Goal: Information Seeking & Learning: Learn about a topic

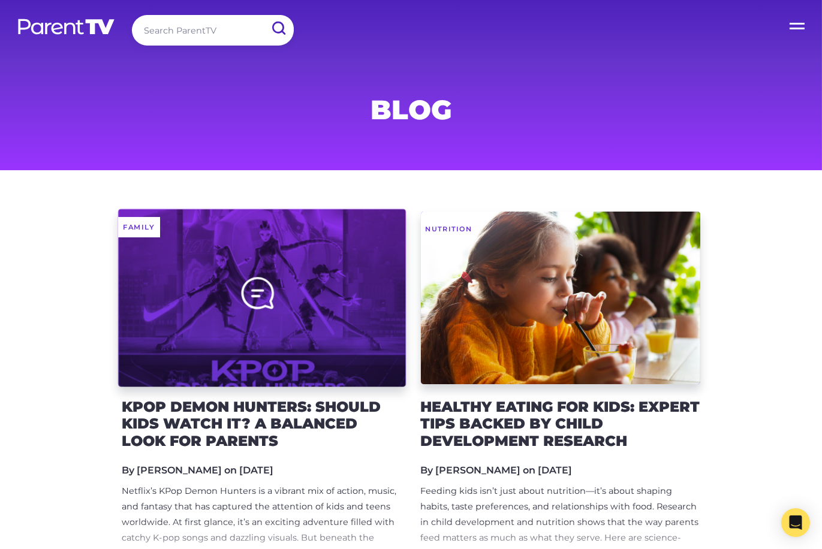
click at [283, 239] on div at bounding box center [262, 298] width 288 height 178
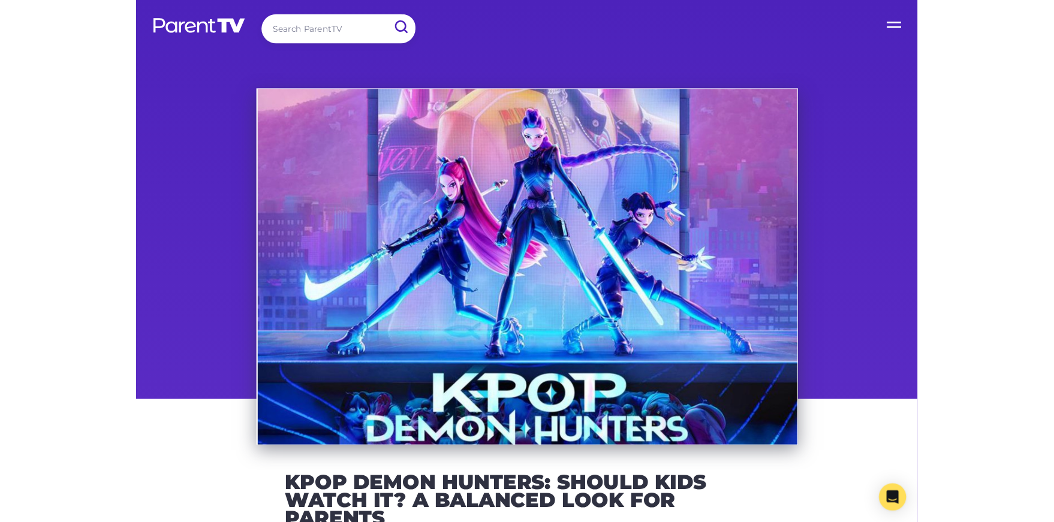
scroll to position [125, 0]
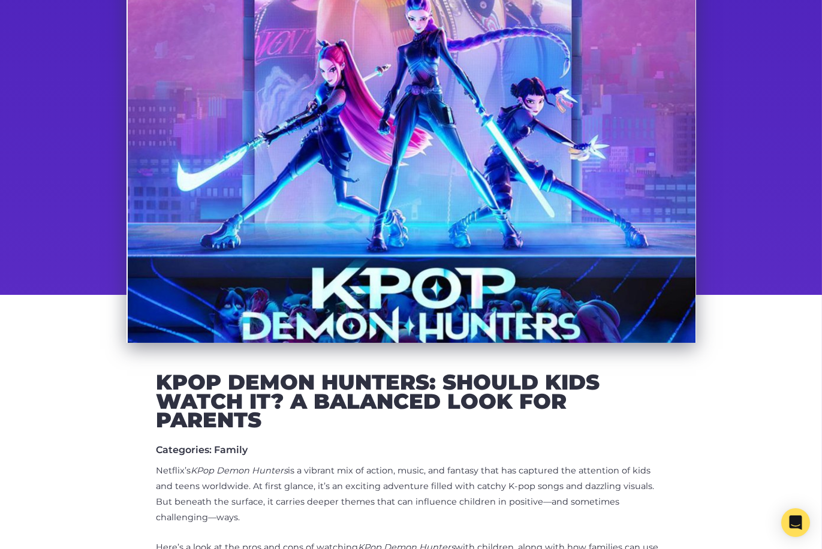
click at [239, 419] on h2 "KPop Demon Hunters: Should Kids Watch It? A Balanced Look for Parents" at bounding box center [410, 401] width 509 height 57
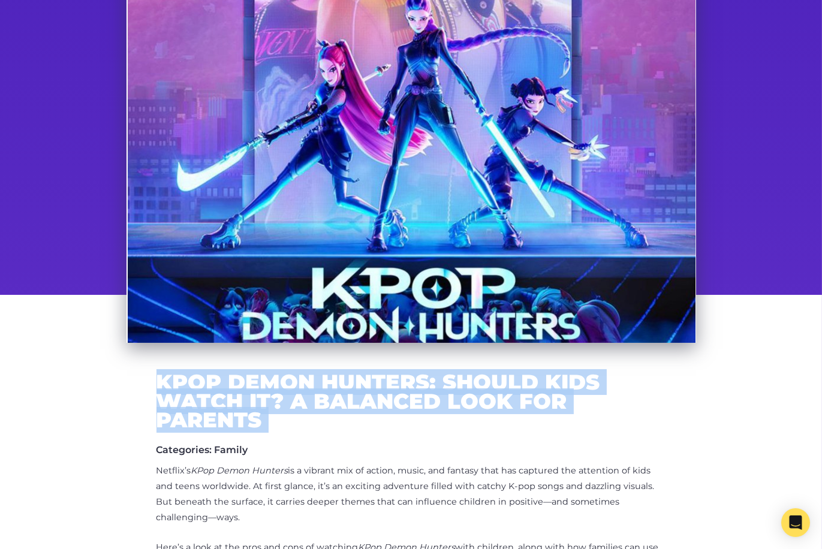
click at [239, 419] on h2 "KPop Demon Hunters: Should Kids Watch It? A Balanced Look for Parents" at bounding box center [410, 401] width 509 height 57
copy div "KPop Demon Hunters: Should Kids Watch It? A Balanced Look for Parents"
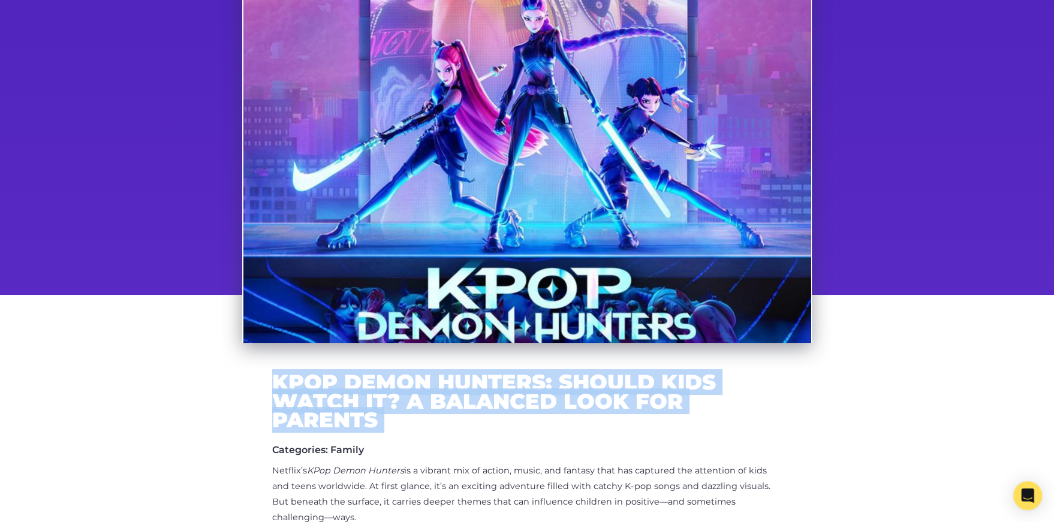
scroll to position [0, 0]
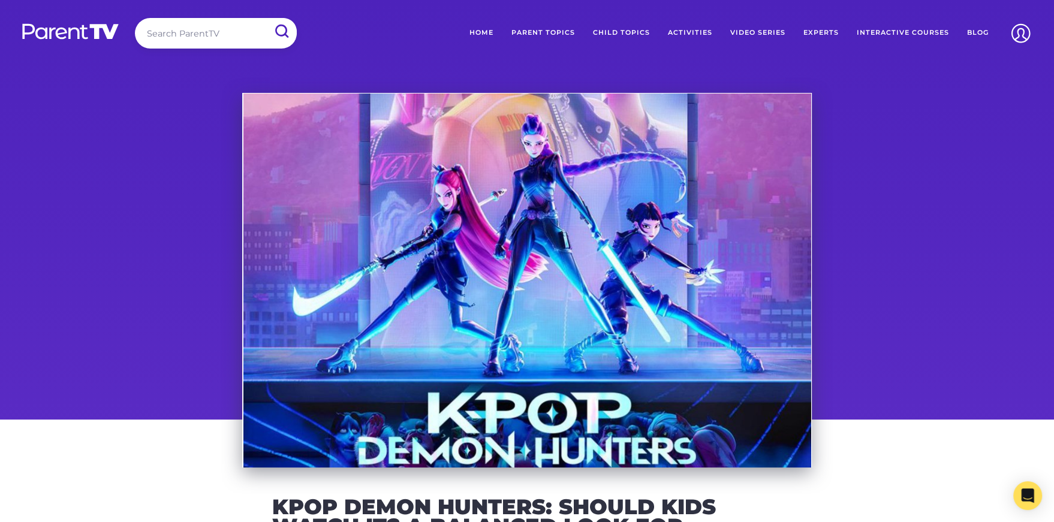
click at [821, 195] on div at bounding box center [527, 280] width 1054 height 375
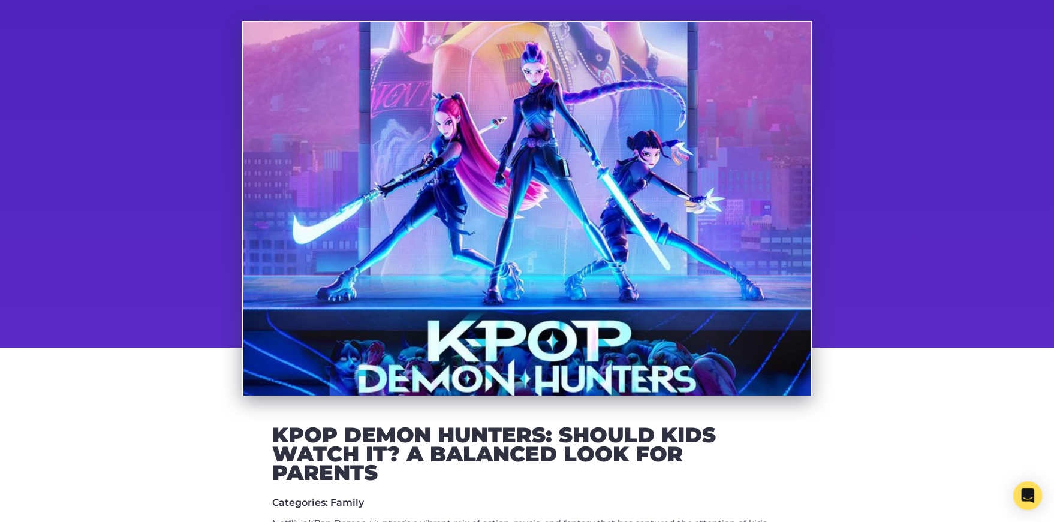
scroll to position [73, 0]
